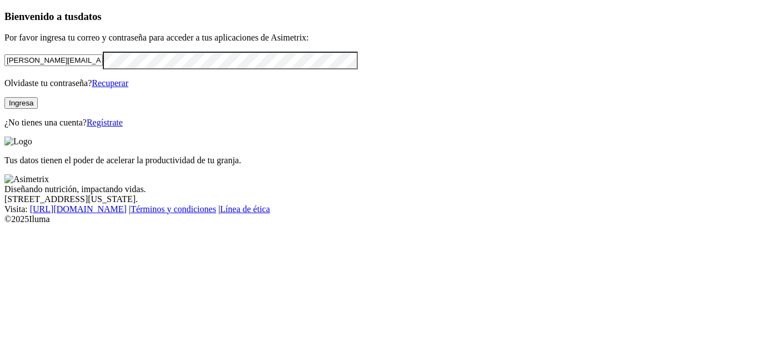
click input "submit" at bounding box center [0, 0] width 0 height 0
click at [38, 109] on button "Ingresa" at bounding box center [20, 103] width 33 height 12
